Goal: Register for event/course

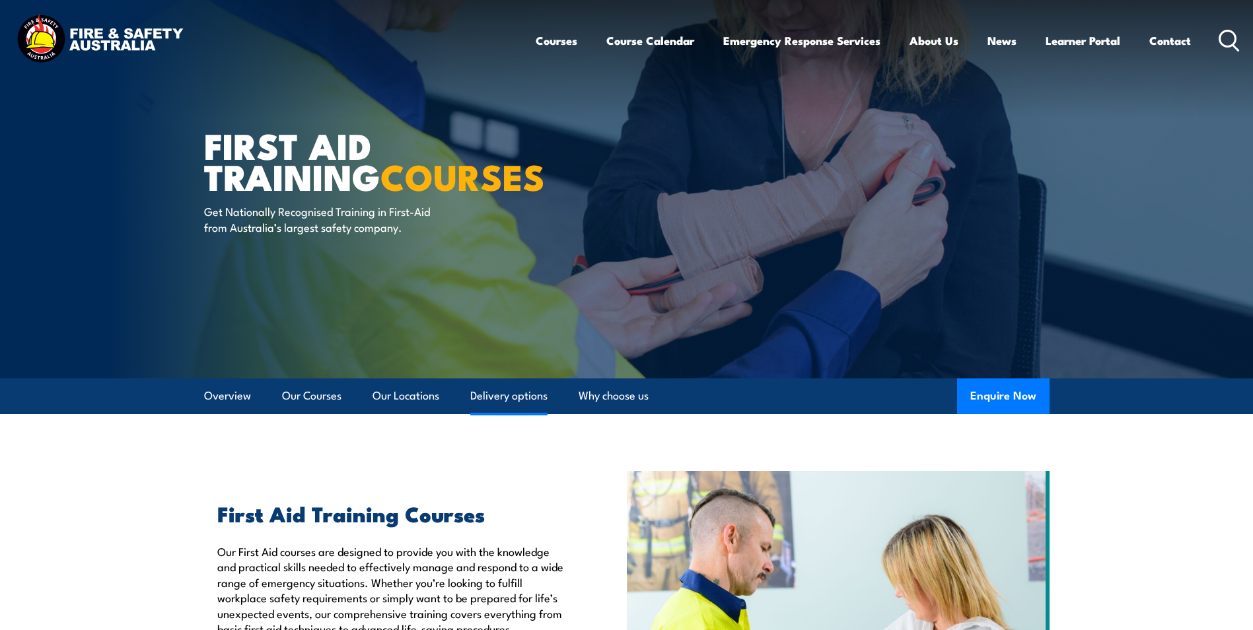
click at [489, 387] on link "Delivery options" at bounding box center [508, 395] width 77 height 35
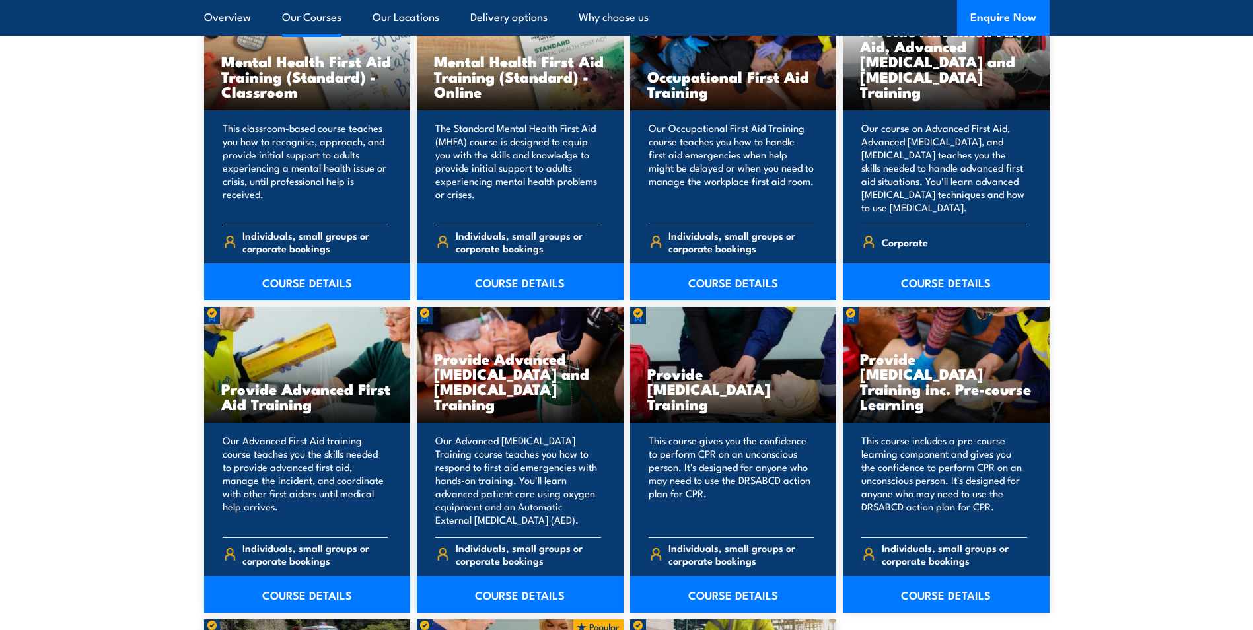
scroll to position [1801, 0]
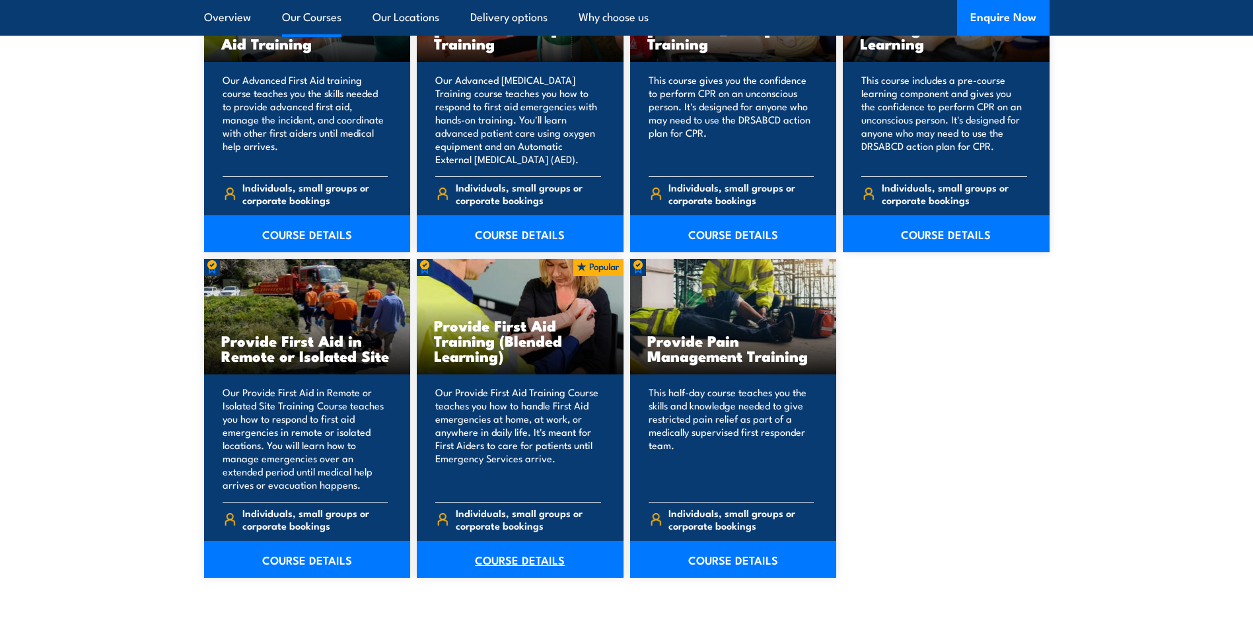
click at [493, 560] on link "COURSE DETAILS" at bounding box center [520, 559] width 207 height 37
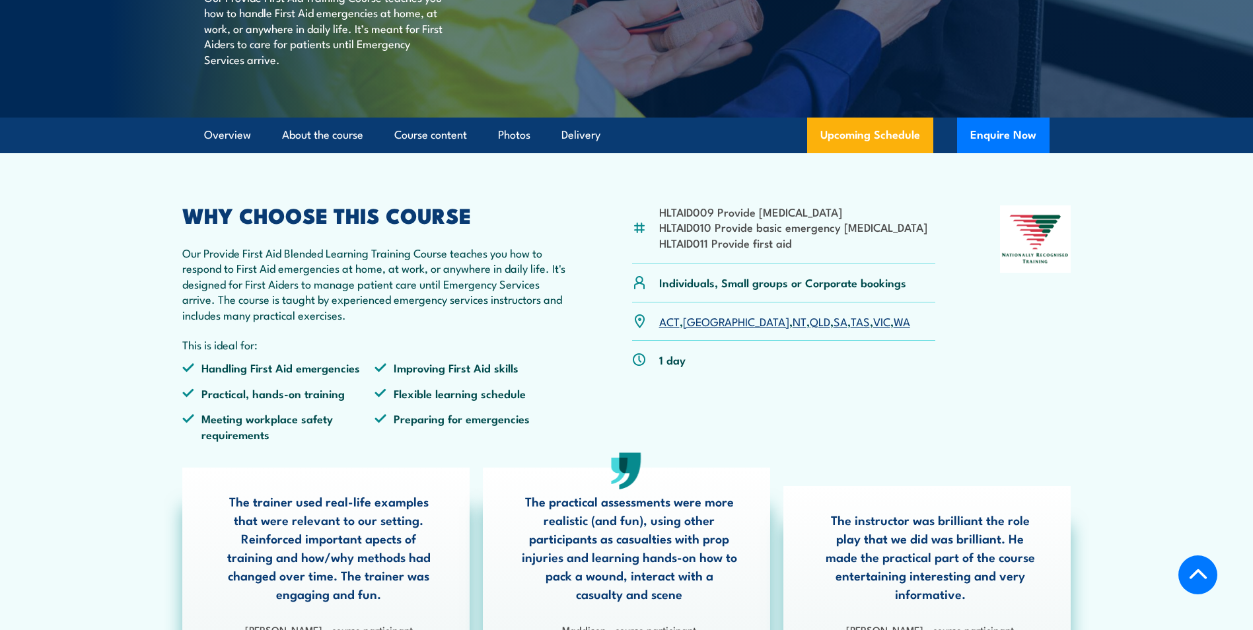
scroll to position [264, 0]
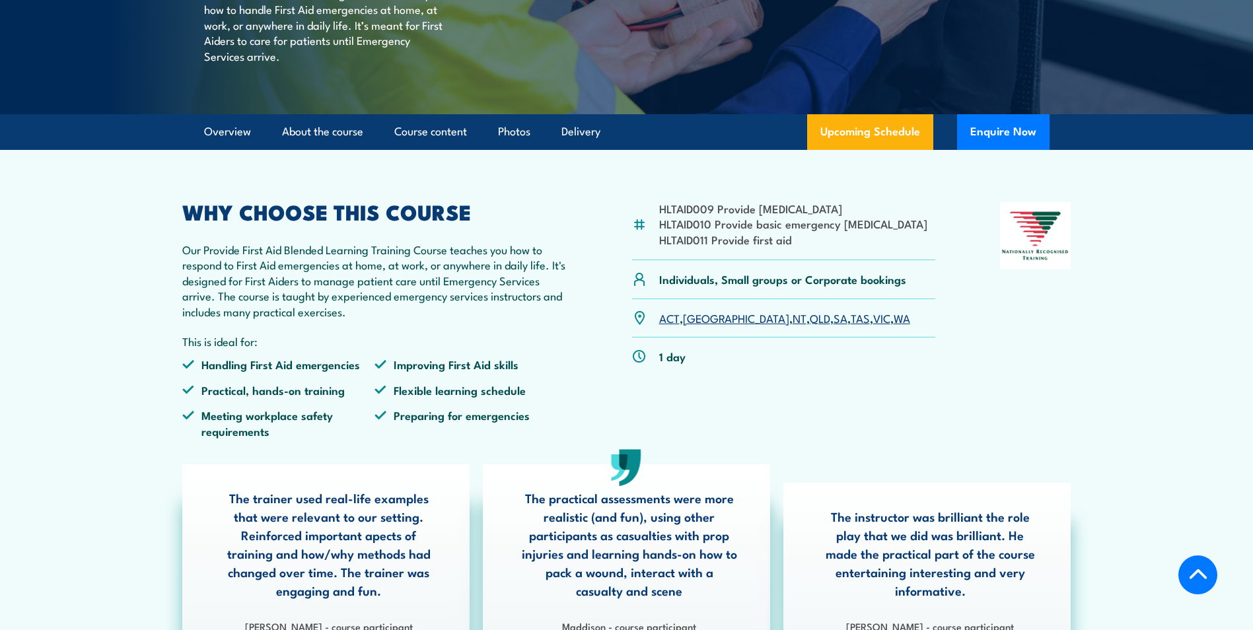
drag, startPoint x: 756, startPoint y: 347, endPoint x: 730, endPoint y: 408, distance: 66.6
click at [810, 326] on link "QLD" at bounding box center [820, 318] width 20 height 16
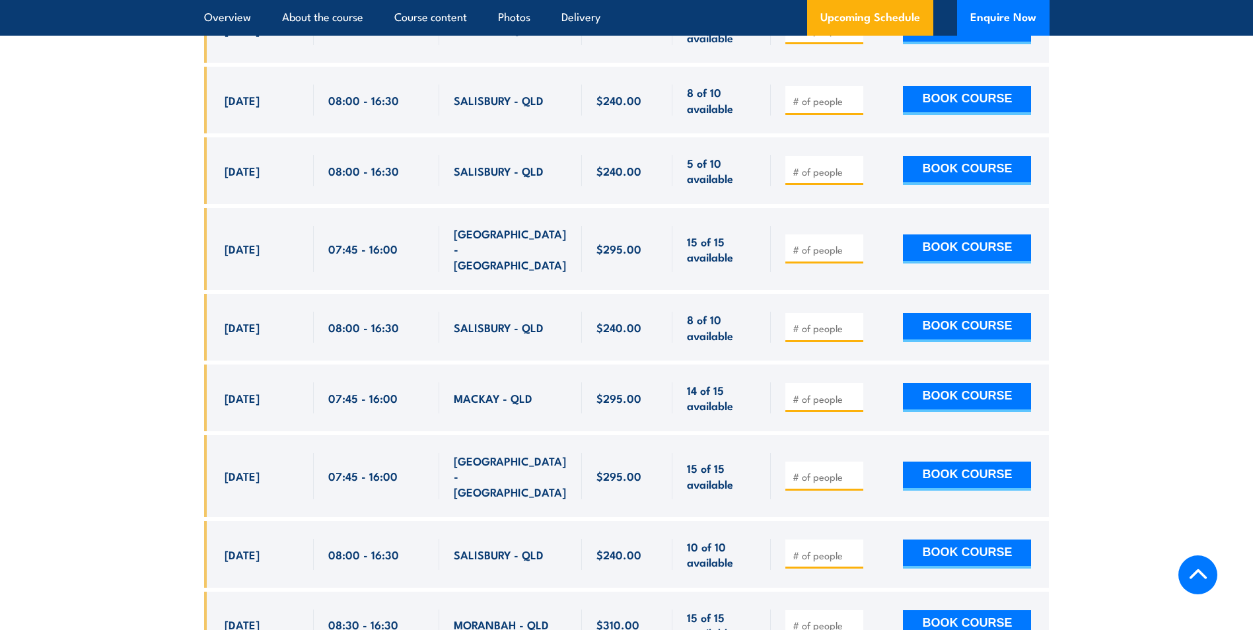
scroll to position [2089, 0]
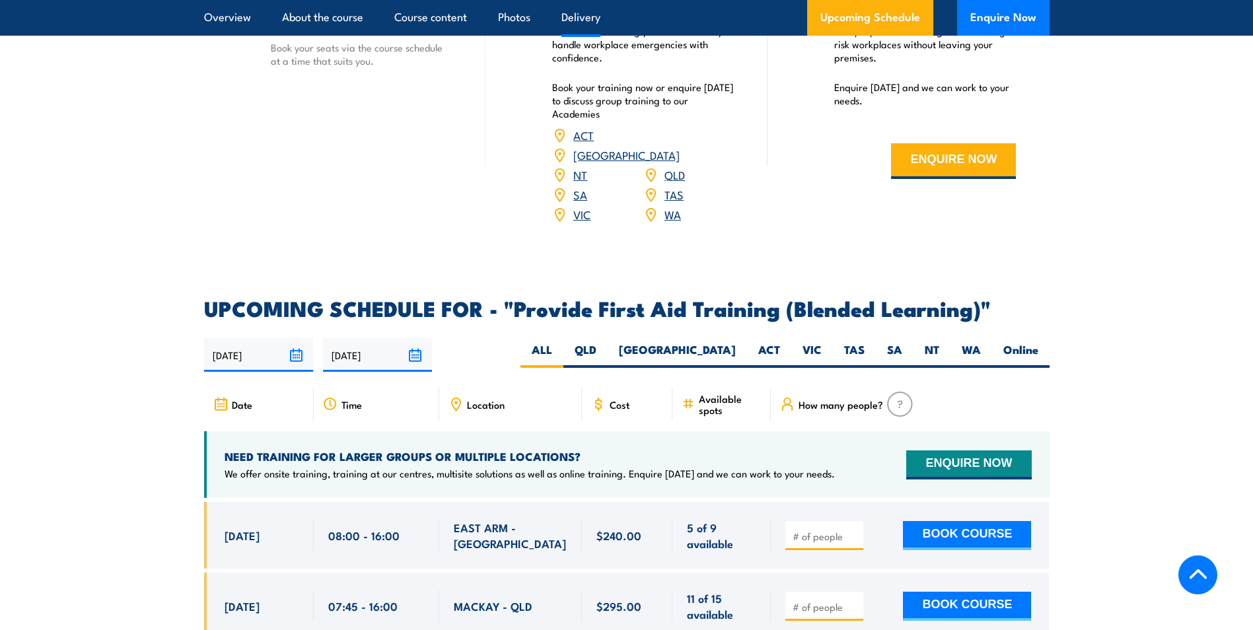
scroll to position [2312, 0]
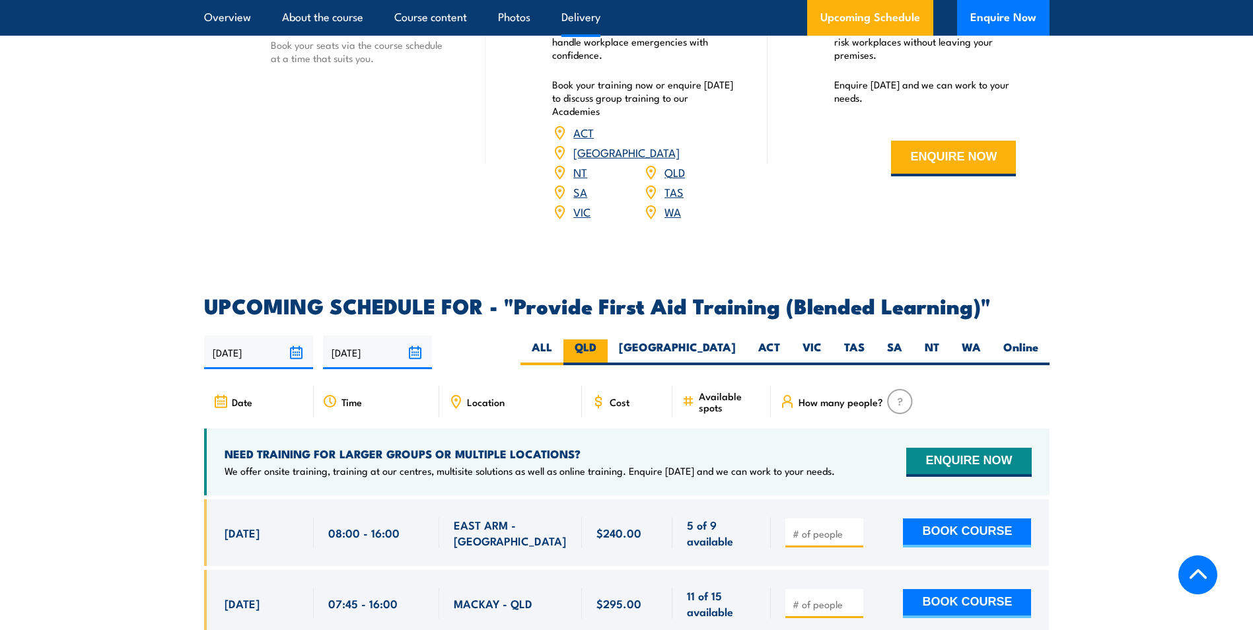
click at [608, 365] on label "QLD" at bounding box center [585, 352] width 44 height 26
click at [605, 348] on input "QLD" at bounding box center [600, 343] width 9 height 9
radio input "true"
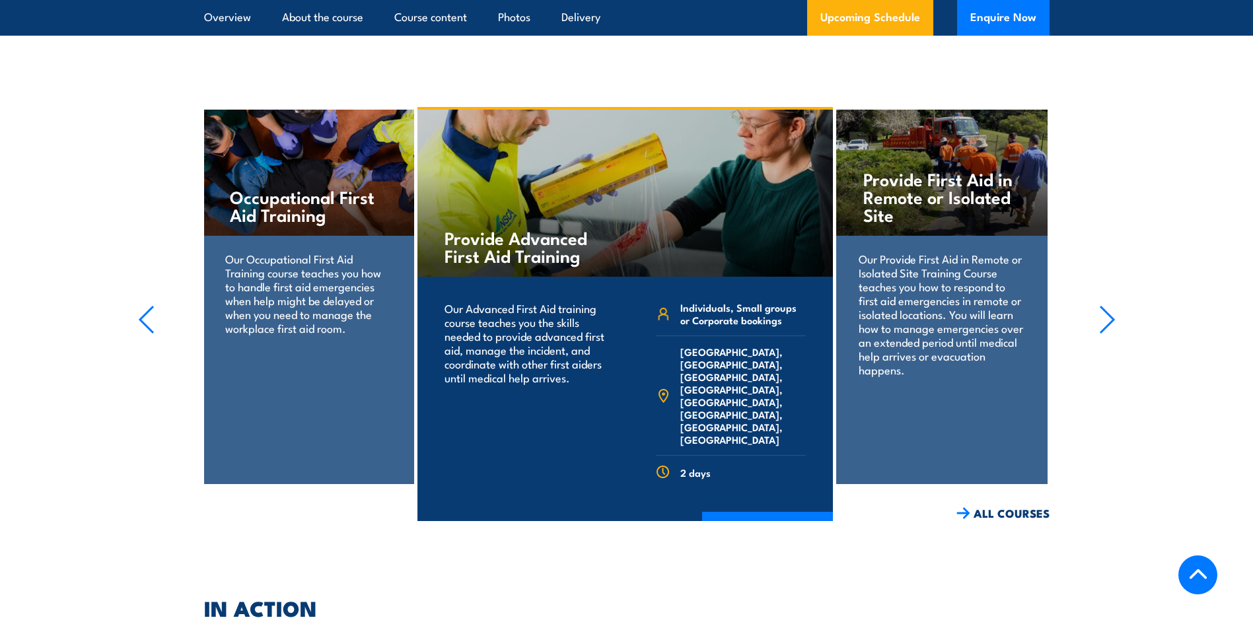
scroll to position [4335, 0]
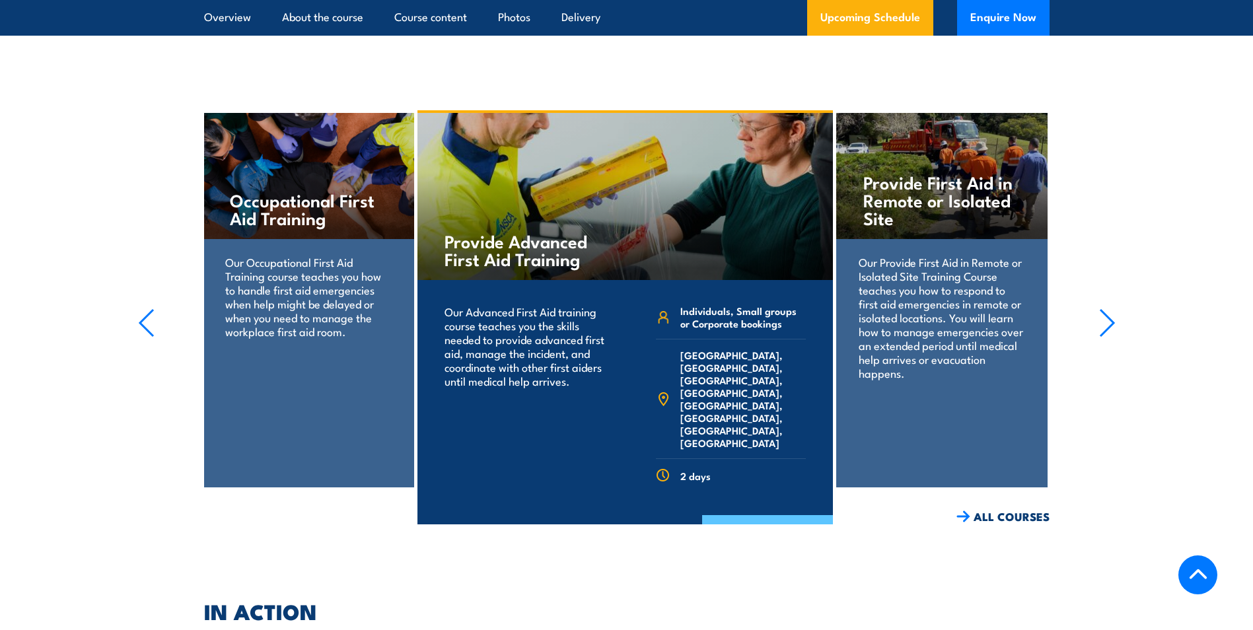
click at [769, 515] on link "COURSE DETAILS" at bounding box center [767, 532] width 131 height 34
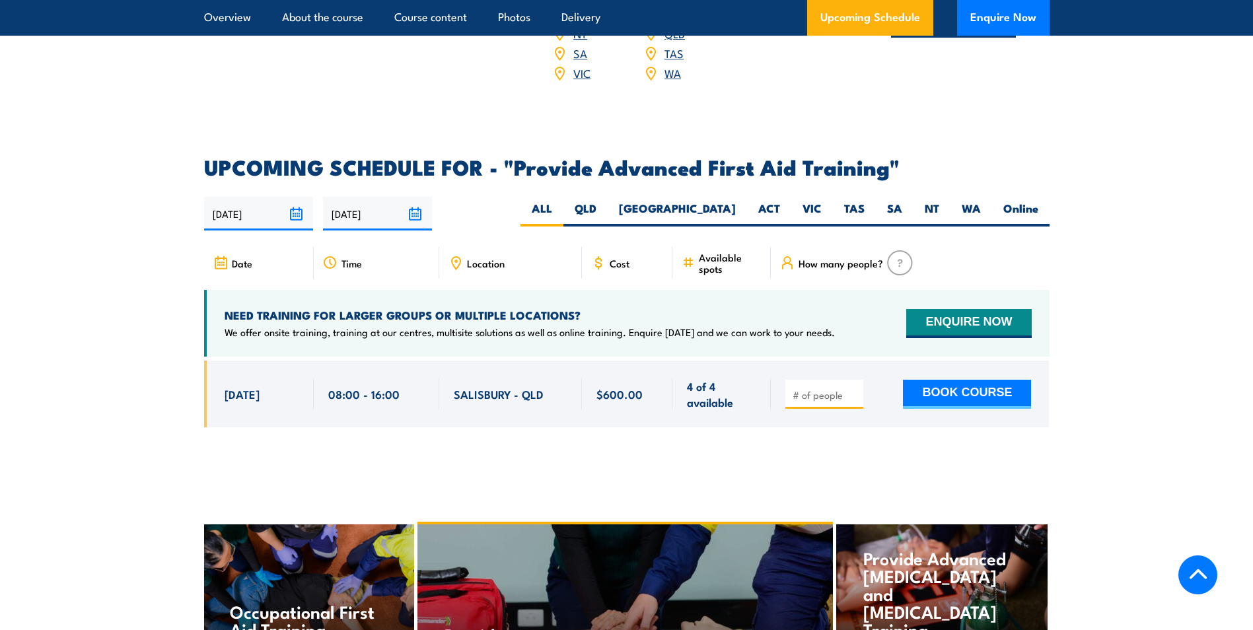
scroll to position [1981, 0]
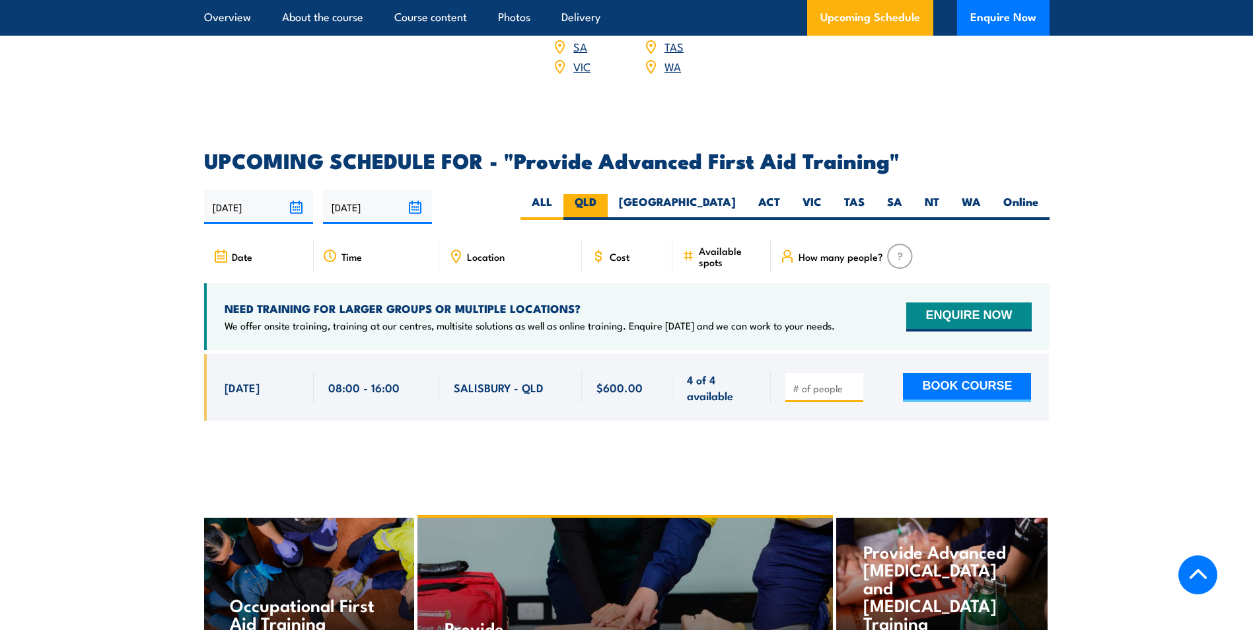
click at [608, 194] on label "QLD" at bounding box center [585, 207] width 44 height 26
click at [605, 194] on input "QLD" at bounding box center [600, 198] width 9 height 9
radio input "true"
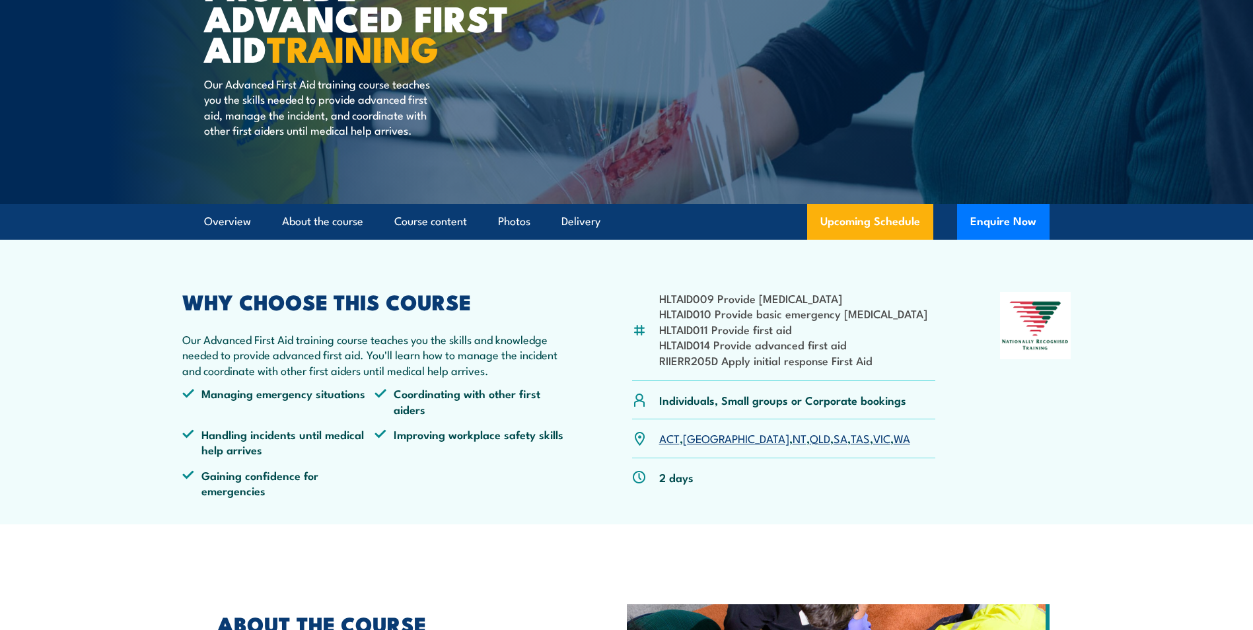
scroll to position [24, 0]
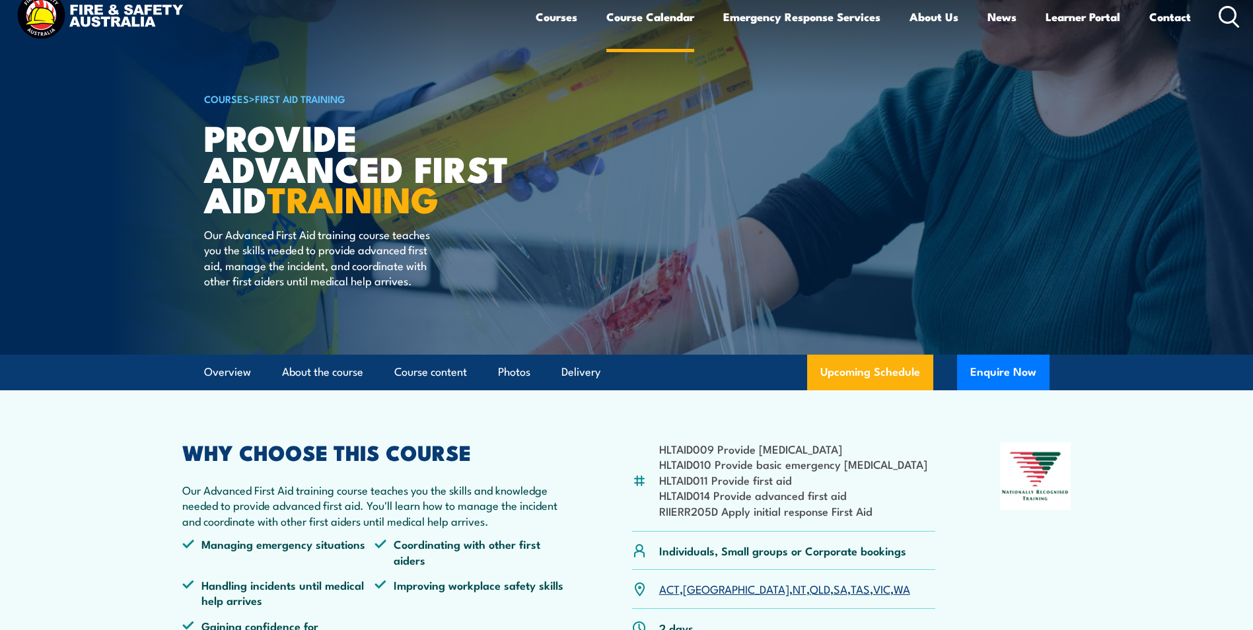
click at [651, 14] on link "Course Calendar" at bounding box center [650, 16] width 88 height 35
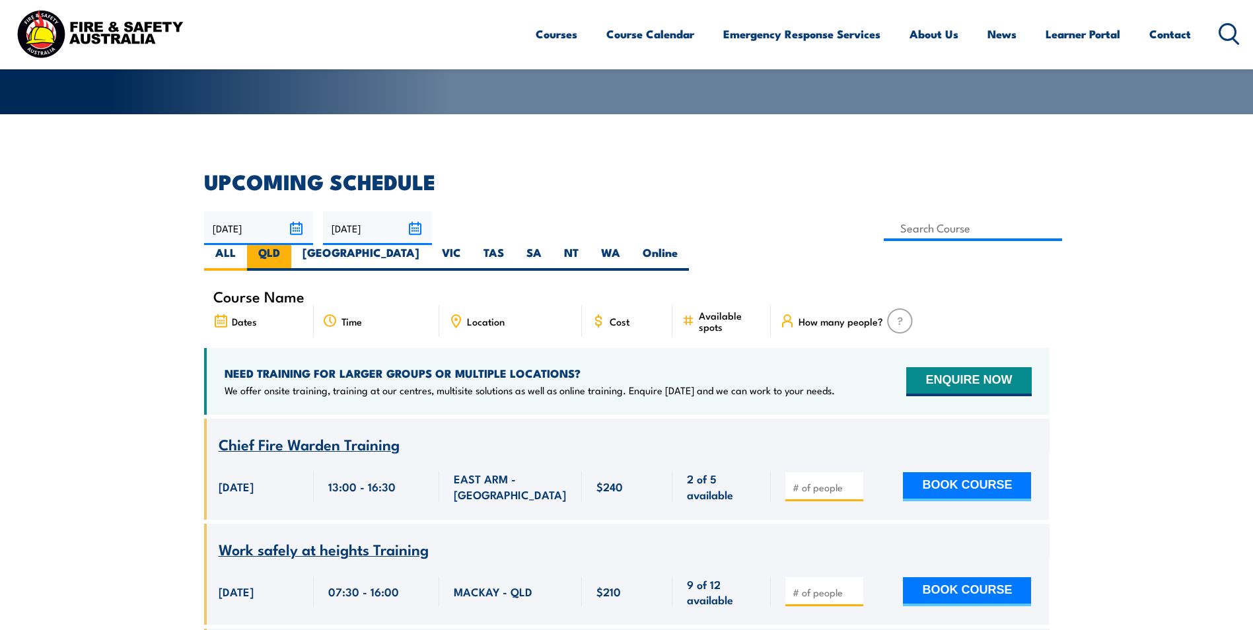
click at [291, 245] on label "QLD" at bounding box center [269, 258] width 44 height 26
click at [289, 245] on input "QLD" at bounding box center [284, 249] width 9 height 9
radio input "true"
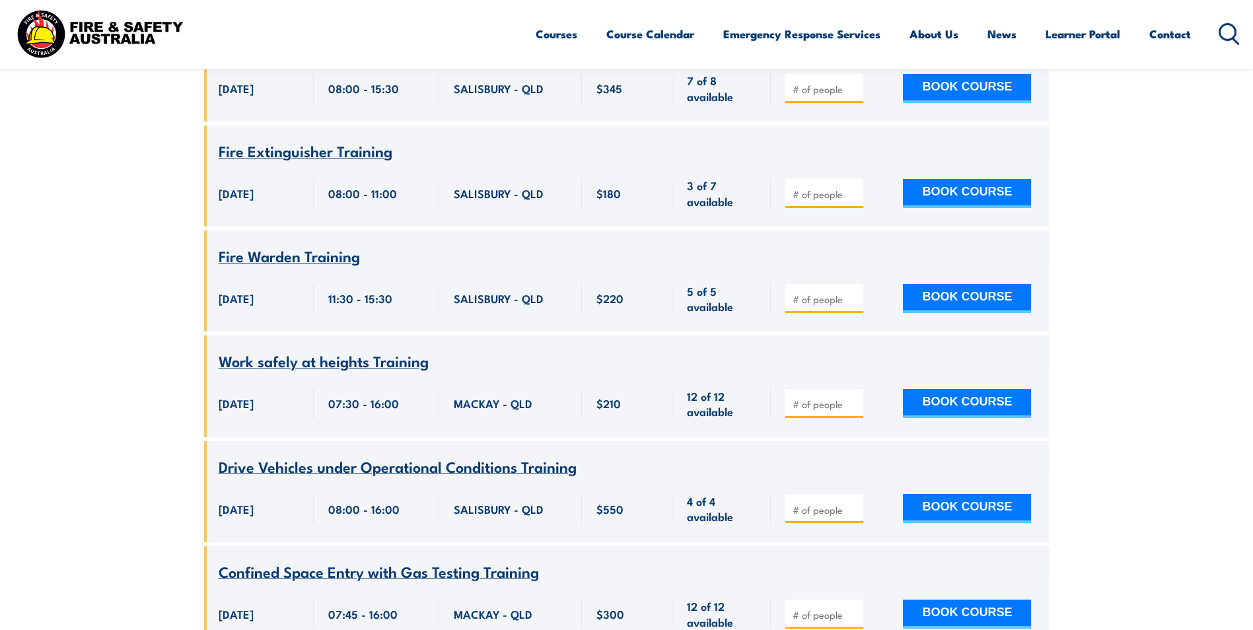
scroll to position [7040, 0]
